Goal: Navigation & Orientation: Find specific page/section

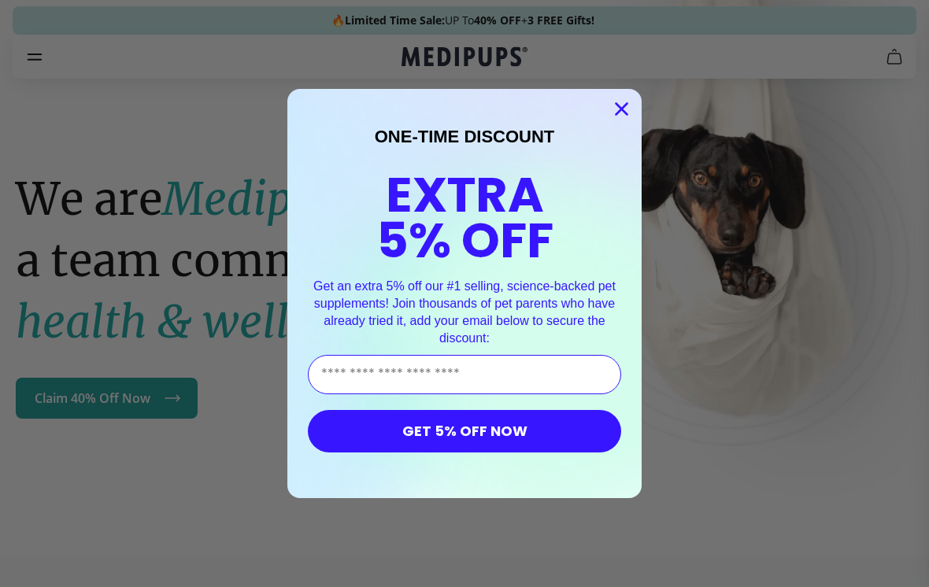
click at [609, 100] on icon "Close dialog" at bounding box center [622, 109] width 28 height 28
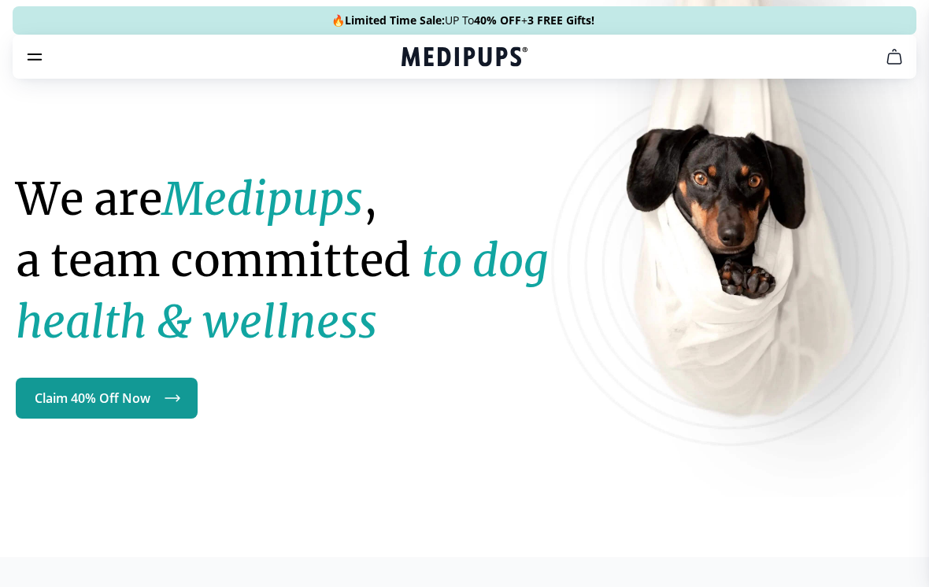
click at [37, 48] on icon "burger-menu" at bounding box center [34, 56] width 19 height 19
click at [33, 60] on icon "burger-menu" at bounding box center [34, 57] width 13 height 6
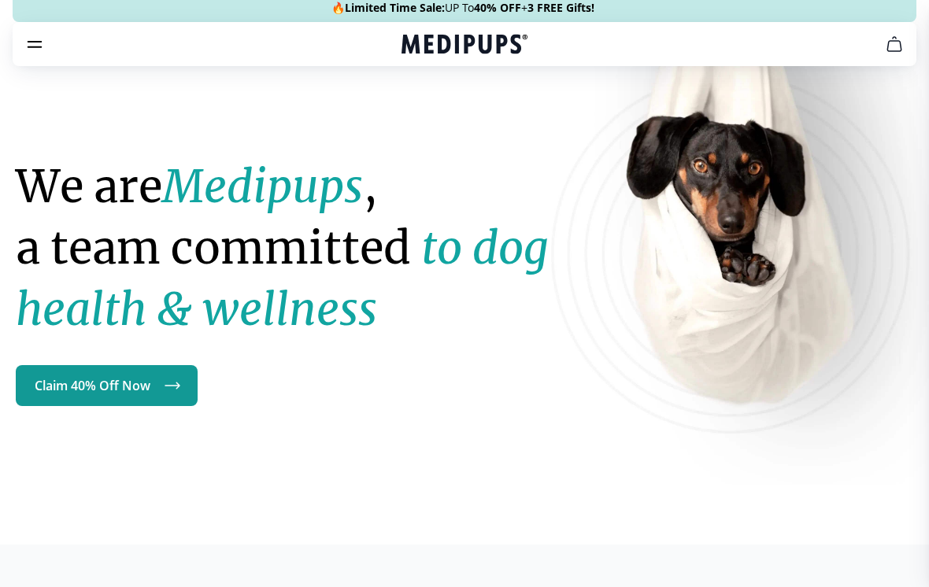
scroll to position [13, 0]
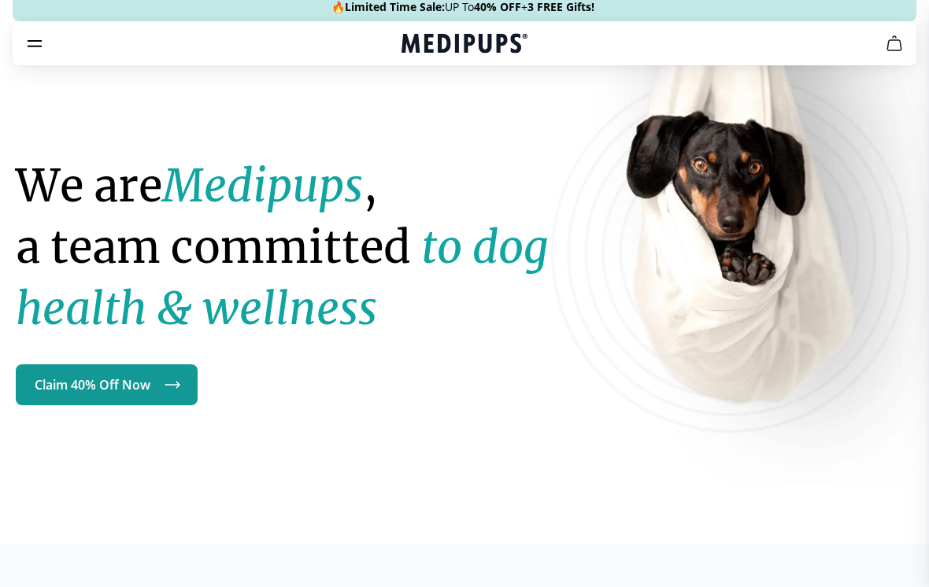
click at [42, 42] on icon "burger-menu" at bounding box center [34, 43] width 19 height 19
click at [35, 49] on icon "burger-menu" at bounding box center [34, 43] width 19 height 19
click at [35, 48] on icon "burger-menu" at bounding box center [34, 43] width 19 height 19
click at [34, 52] on icon "burger-menu" at bounding box center [34, 43] width 19 height 19
click at [495, 37] on icon "Medipups" at bounding box center [464, 43] width 126 height 24
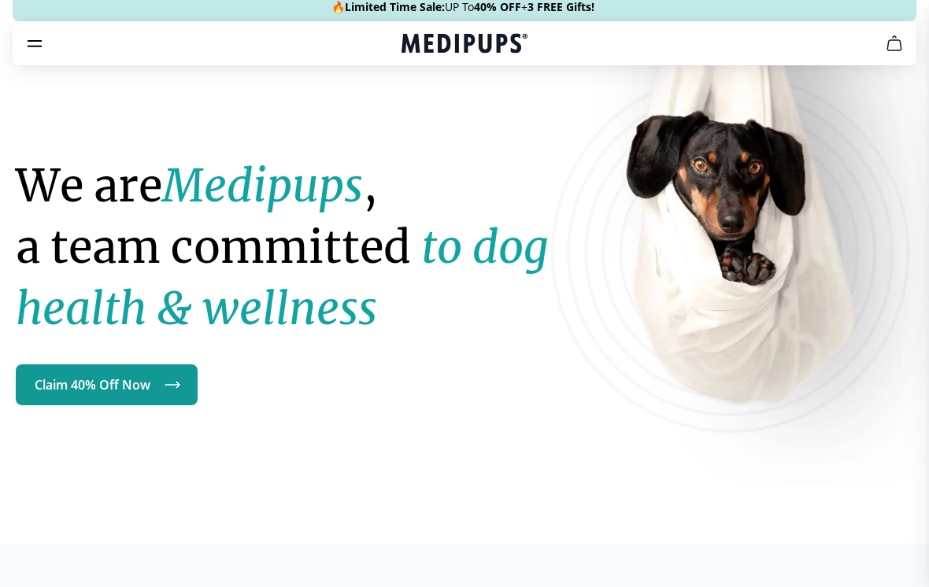
click at [494, 50] on icon "Medipups" at bounding box center [464, 43] width 126 height 24
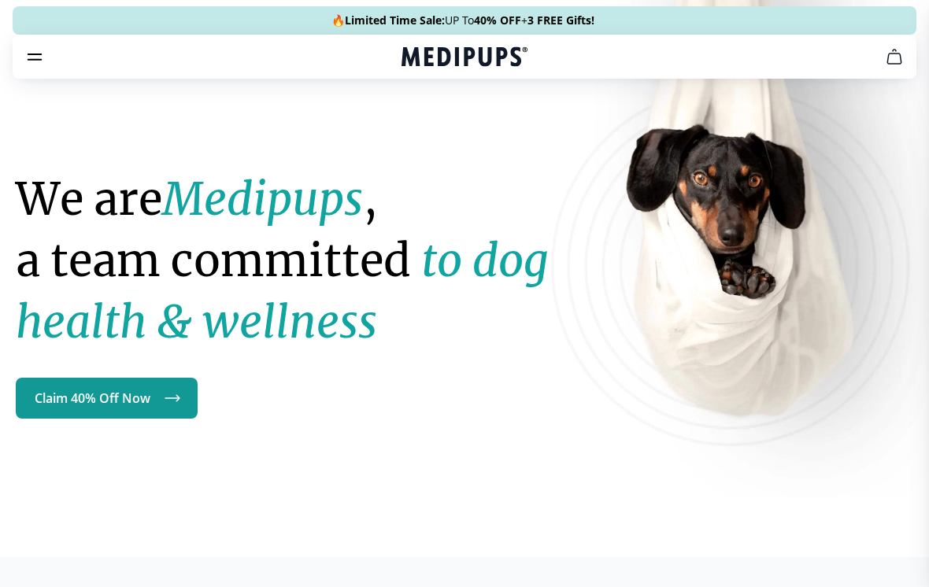
click at [894, 55] on icon "cart" at bounding box center [894, 56] width 19 height 19
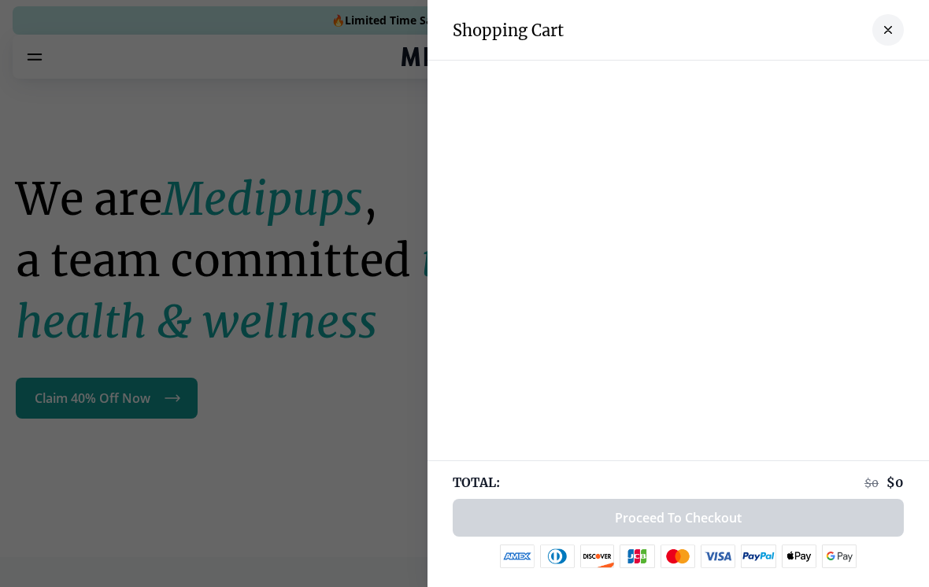
click at [889, 24] on button "close-cart" at bounding box center [887, 29] width 31 height 31
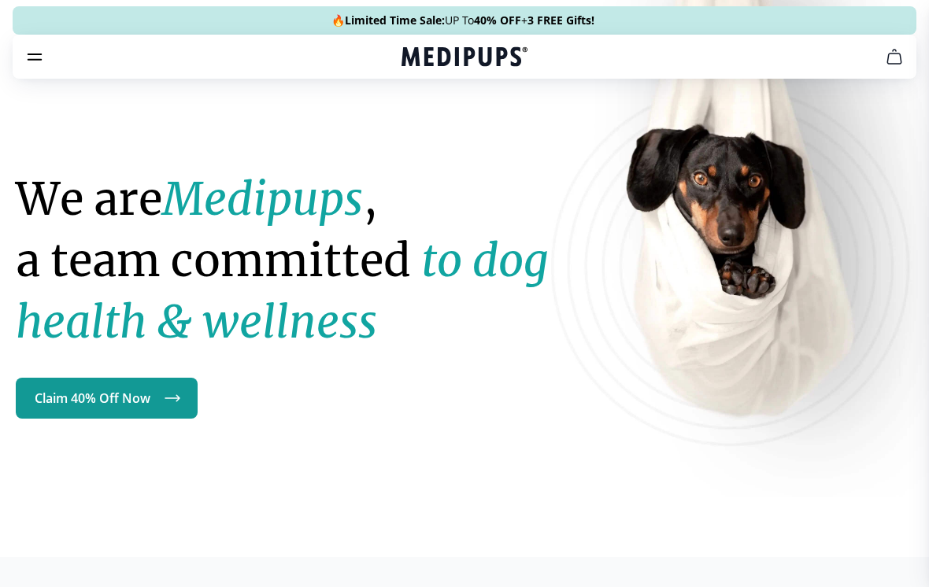
click at [32, 61] on icon "burger-menu" at bounding box center [34, 56] width 19 height 19
click at [31, 61] on icon "burger-menu" at bounding box center [34, 56] width 19 height 19
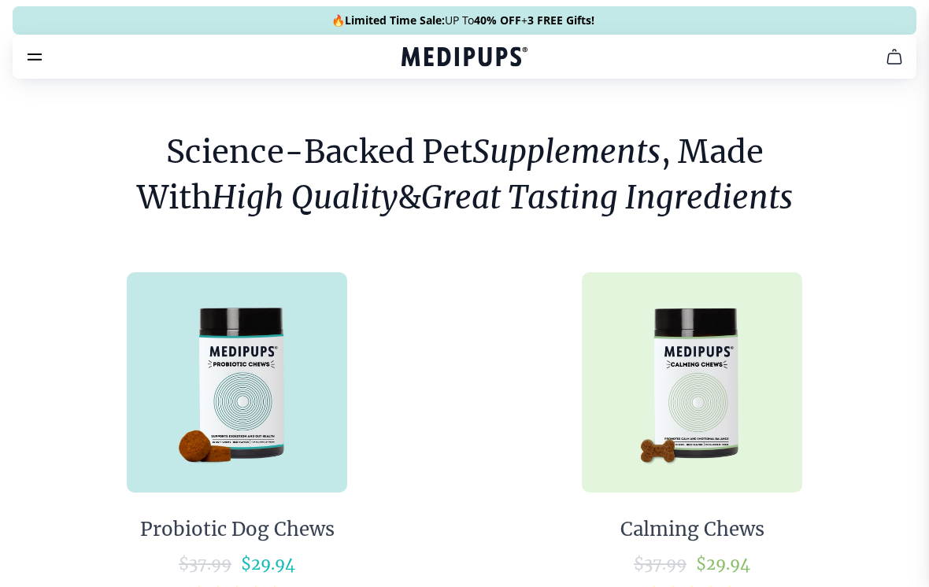
click at [28, 66] on button "burger-menu" at bounding box center [34, 56] width 19 height 19
click at [31, 70] on nav "Supplements Supplements Probiotics & Gut Health Have you tried everything to he…" at bounding box center [465, 57] width 904 height 44
click at [0, 0] on span "3 FREE Gifts!" at bounding box center [0, 0] width 0 height 0
click at [471, 24] on span "🔥 Limited Time Sale: UP To 40% OFF + 3 FREE Gifts!" at bounding box center [462, 21] width 263 height 16
